Goal: Find specific page/section

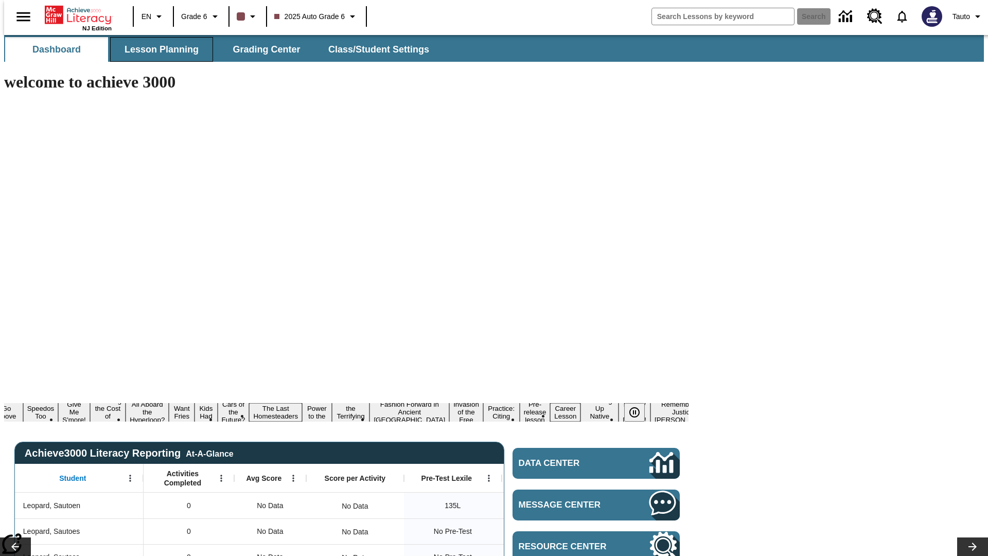
click at [157, 49] on span "Lesson Planning" at bounding box center [162, 50] width 74 height 12
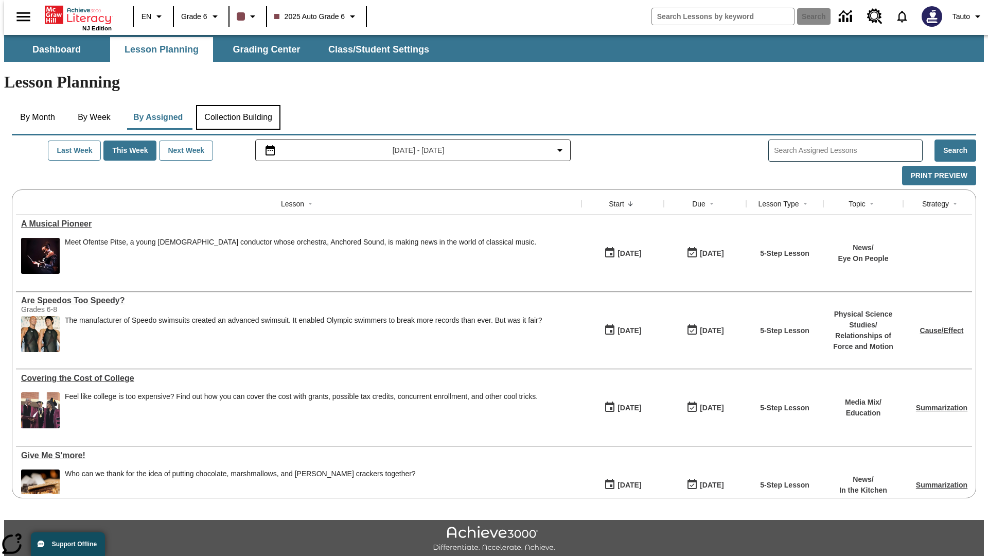
click at [238, 105] on button "Collection Building" at bounding box center [238, 117] width 84 height 25
